Goal: Task Accomplishment & Management: Complete application form

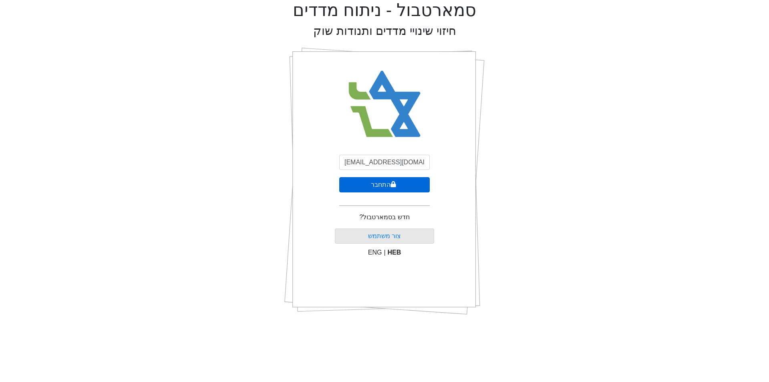
type input "[EMAIL_ADDRESS][DOMAIN_NAME]"
click at [397, 182] on button "התחבר" at bounding box center [384, 184] width 91 height 15
select select "IL"
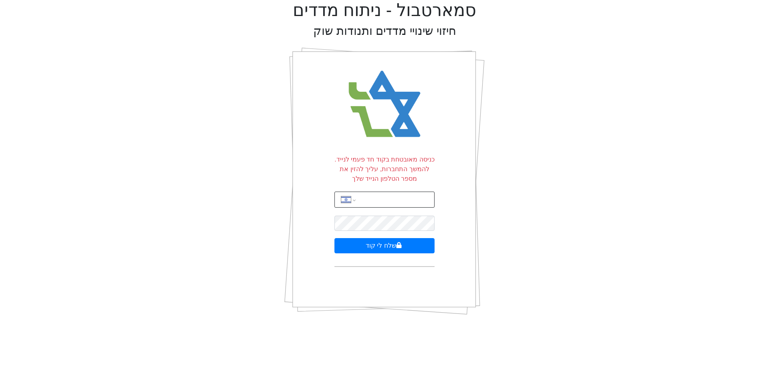
click at [392, 197] on input "tel" at bounding box center [395, 199] width 70 height 15
click at [352, 201] on select "International [GEOGRAPHIC_DATA] [GEOGRAPHIC_DATA] [GEOGRAPHIC_DATA] [GEOGRAPHIC…" at bounding box center [348, 199] width 14 height 15
click at [341, 192] on select "International [GEOGRAPHIC_DATA] [GEOGRAPHIC_DATA] [GEOGRAPHIC_DATA] [GEOGRAPHIC…" at bounding box center [348, 199] width 14 height 15
click at [374, 201] on input "tel" at bounding box center [395, 199] width 70 height 15
type input "054-224-8024"
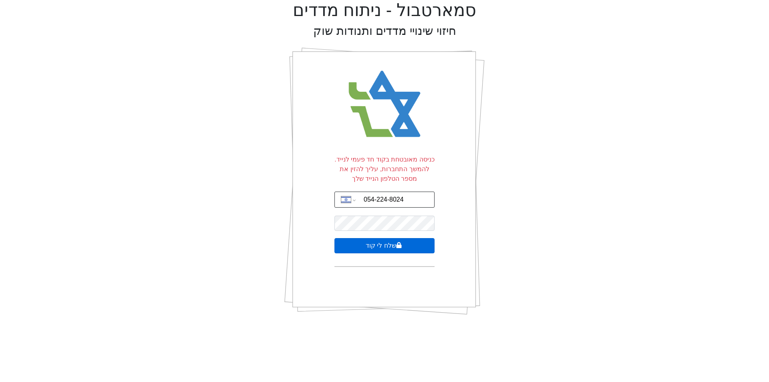
click at [373, 248] on button "שלח לי קוד" at bounding box center [384, 245] width 100 height 15
